Goal: Navigation & Orientation: Understand site structure

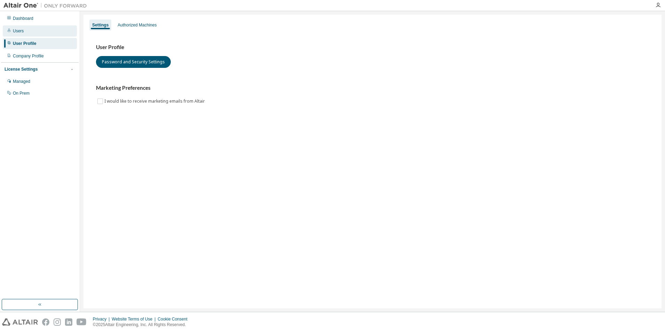
click at [24, 29] on div "Users" at bounding box center [40, 30] width 74 height 11
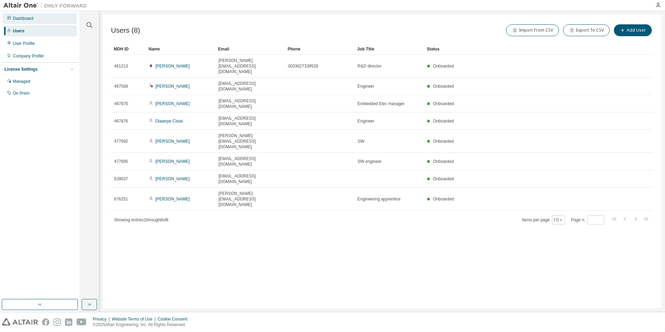
click at [25, 21] on div "Dashboard" at bounding box center [23, 19] width 21 height 6
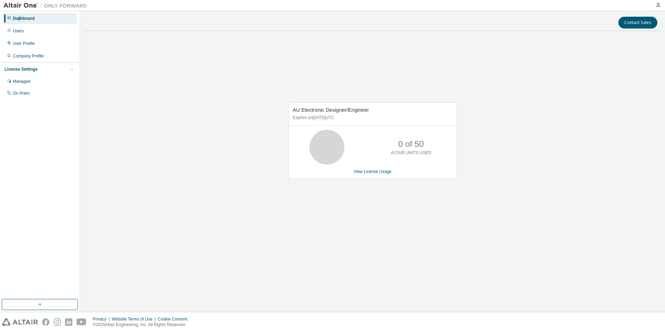
click at [19, 18] on div "Dashboard" at bounding box center [24, 19] width 22 height 6
drag, startPoint x: 19, startPoint y: 18, endPoint x: 50, endPoint y: 90, distance: 78.3
click at [50, 90] on div "On Prem" at bounding box center [40, 93] width 74 height 11
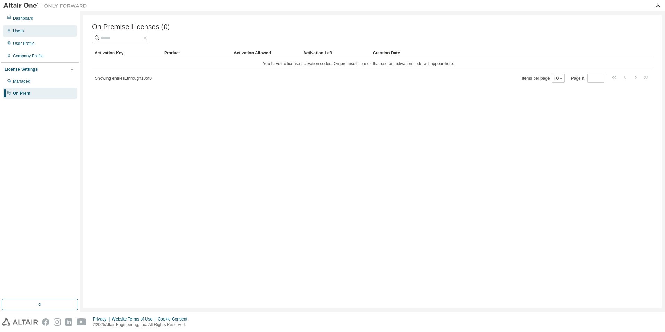
click at [14, 31] on div "Users" at bounding box center [18, 31] width 11 height 6
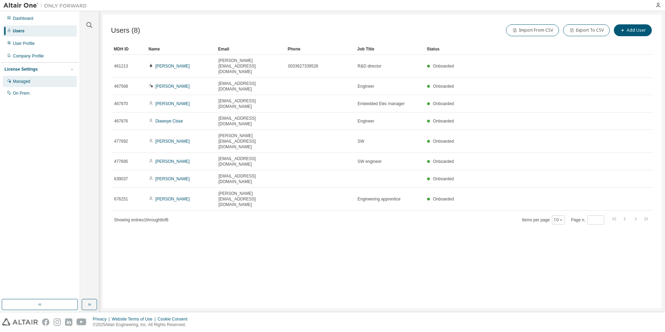
click at [24, 80] on div "Managed" at bounding box center [21, 82] width 17 height 6
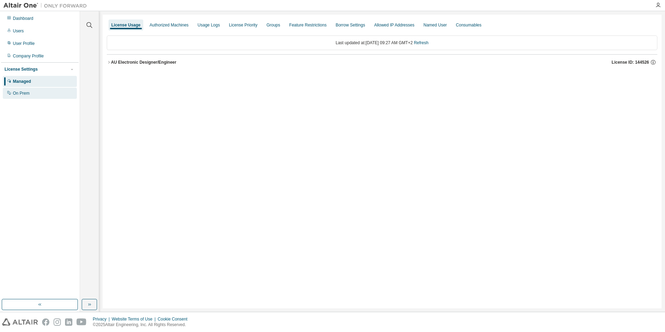
click at [30, 94] on div "On Prem" at bounding box center [40, 93] width 74 height 11
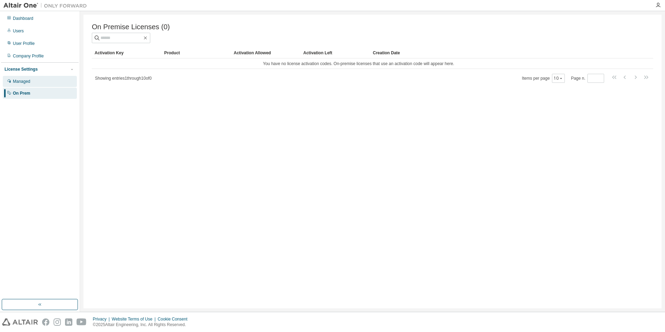
click at [31, 83] on div "Managed" at bounding box center [40, 81] width 74 height 11
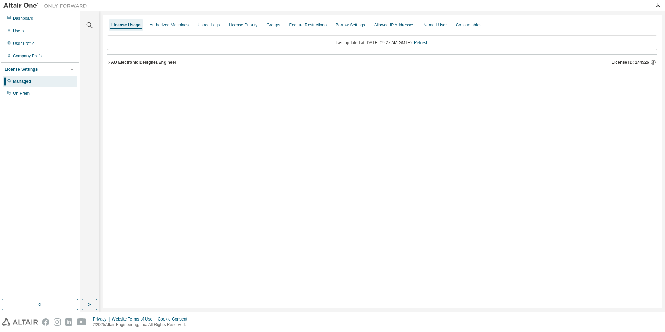
click at [108, 62] on icon "button" at bounding box center [109, 62] width 4 height 4
